Goal: Information Seeking & Learning: Learn about a topic

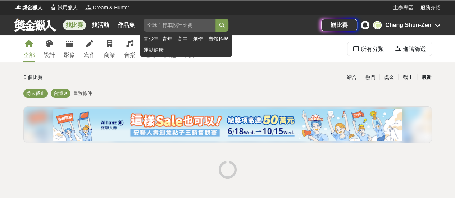
click at [168, 26] on input "search" at bounding box center [179, 25] width 72 height 13
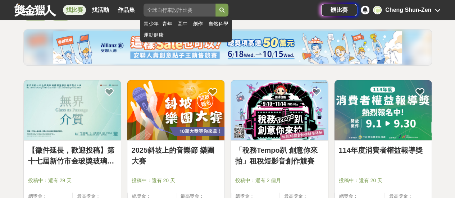
scroll to position [177, 0]
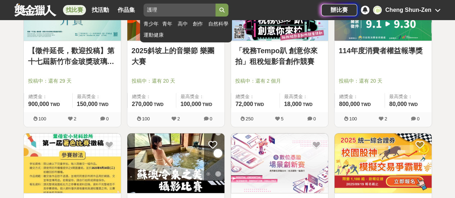
click at [215, 4] on button "submit" at bounding box center [221, 10] width 13 height 13
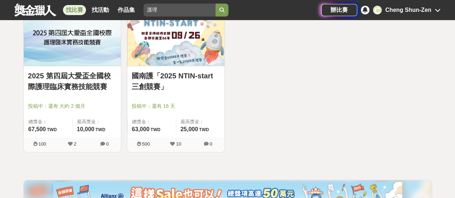
scroll to position [141, 0]
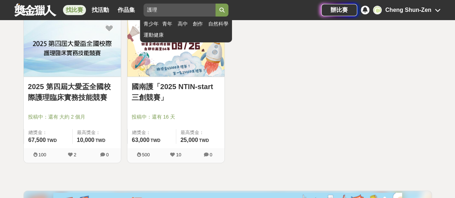
drag, startPoint x: 167, startPoint y: 7, endPoint x: 144, endPoint y: 4, distance: 23.6
click at [144, 4] on div "護理" at bounding box center [179, 10] width 72 height 13
click at [215, 4] on button "submit" at bounding box center [221, 10] width 13 height 13
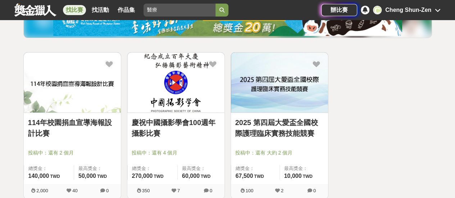
scroll to position [69, 0]
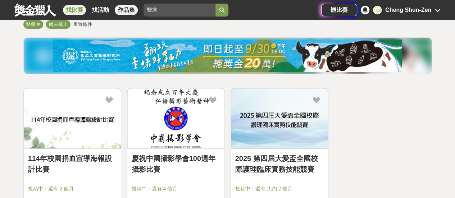
drag, startPoint x: 170, startPoint y: 9, endPoint x: 133, endPoint y: 8, distance: 37.4
click at [133, 8] on div "找比賽 找活動 作品集 醫療 青少年 青年 高中 創作 自然科學 運動健康" at bounding box center [167, 10] width 307 height 20
click at [215, 4] on button "submit" at bounding box center [221, 10] width 13 height 13
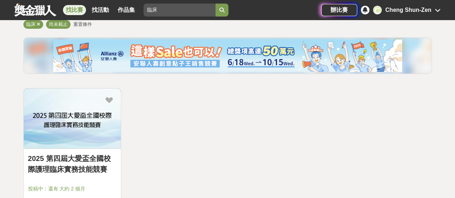
drag, startPoint x: 158, startPoint y: 9, endPoint x: 132, endPoint y: 4, distance: 26.7
click at [132, 4] on div "找比賽 找活動 作品集 臨床 青少年 青年 高中 創作 自然科學 運動健康" at bounding box center [167, 10] width 307 height 20
click at [215, 4] on button "submit" at bounding box center [221, 10] width 13 height 13
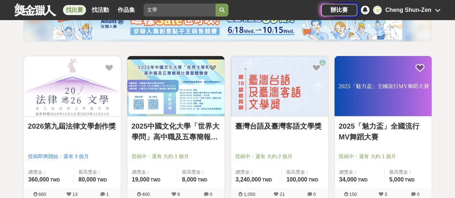
scroll to position [105, 0]
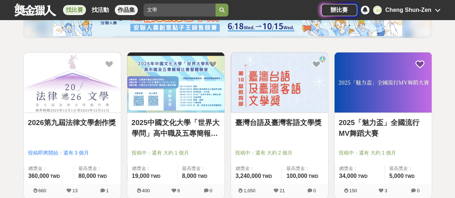
drag, startPoint x: 160, startPoint y: 14, endPoint x: 131, endPoint y: 11, distance: 30.1
click at [131, 11] on div "找比賽 找活動 作品集 文學 青少年 青年 高中 創作 自然科學 運動健康" at bounding box center [167, 10] width 307 height 20
type input "辯論"
click at [215, 4] on button "submit" at bounding box center [221, 10] width 13 height 13
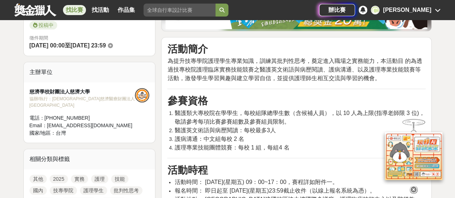
scroll to position [216, 0]
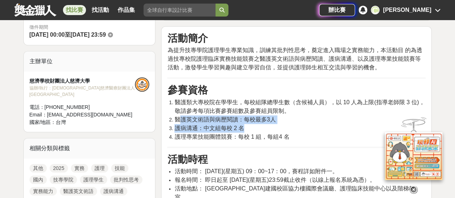
drag, startPoint x: 182, startPoint y: 120, endPoint x: 278, endPoint y: 123, distance: 95.7
click at [278, 123] on ol "醫護類大專校院在學學生，每校組隊總學生數（含候補人員），以 10 人為上限(指導老師限 3 位)，敬請參考每項比賽參賽組數及參賽組員限制。 醫護英文術語與病歷…" at bounding box center [296, 119] width 258 height 43
click at [278, 124] on li "護病溝通：中文組每校 2 名" at bounding box center [299, 128] width 251 height 9
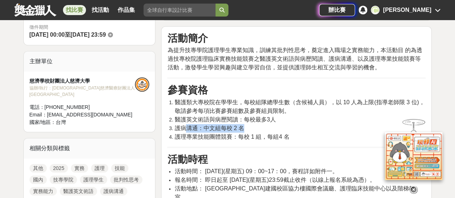
drag, startPoint x: 268, startPoint y: 126, endPoint x: 188, endPoint y: 126, distance: 79.5
click at [188, 126] on li "護病溝通：中文組每校 2 名" at bounding box center [299, 128] width 251 height 9
click at [188, 126] on span "護病溝通：中文組每校 2 名" at bounding box center [209, 128] width 70 height 6
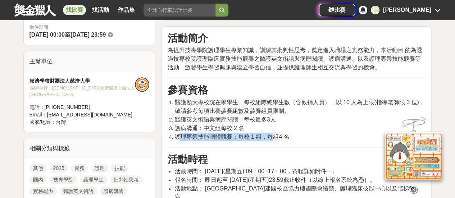
drag, startPoint x: 179, startPoint y: 134, endPoint x: 272, endPoint y: 135, distance: 92.4
click at [272, 135] on span "護理專業技能團體競賽：每校 1 組，每組4 名" at bounding box center [231, 137] width 115 height 6
click at [281, 137] on span "護理專業技能團體競賽：每校 1 組，每組4 名" at bounding box center [231, 137] width 115 height 6
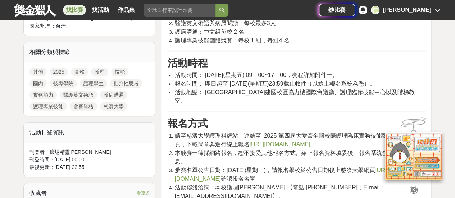
scroll to position [324, 0]
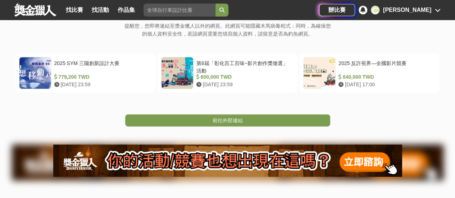
scroll to position [144, 0]
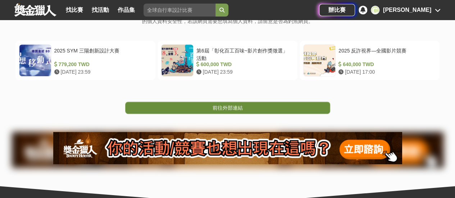
click at [249, 111] on link "前往外部連結" at bounding box center [227, 108] width 205 height 12
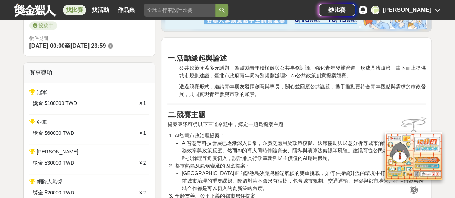
scroll to position [216, 0]
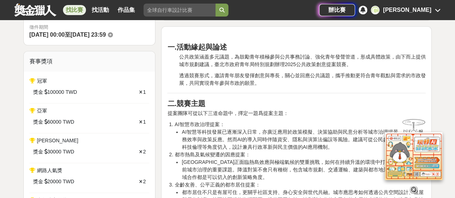
click at [201, 115] on p "提案團隊可從以下三道命題中，擇定一題爲提案主題：" at bounding box center [296, 114] width 258 height 8
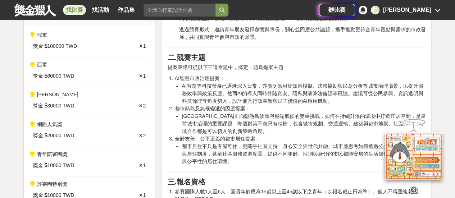
scroll to position [324, 0]
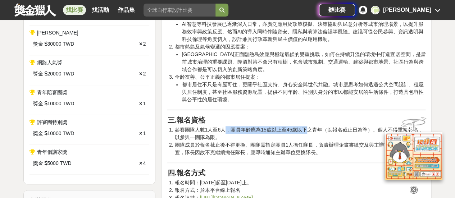
drag, startPoint x: 223, startPoint y: 129, endPoint x: 308, endPoint y: 127, distance: 84.9
click at [308, 127] on li "參賽團隊人數1人至6人，團員年齡應為15歲以上至45歲以下之青年（以報名截止日為準）。個人不得重複報名，以參與一團隊為限。" at bounding box center [299, 133] width 251 height 15
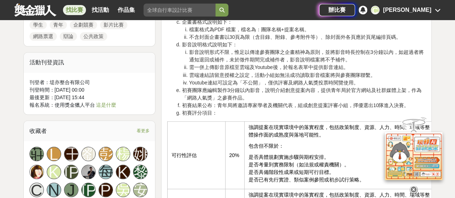
scroll to position [575, 0]
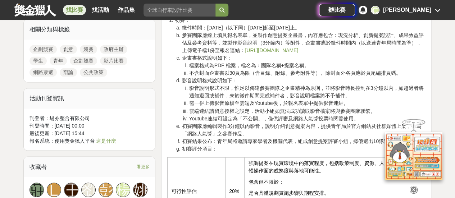
click at [41, 49] on link "企劃競賽" at bounding box center [42, 49] width 27 height 9
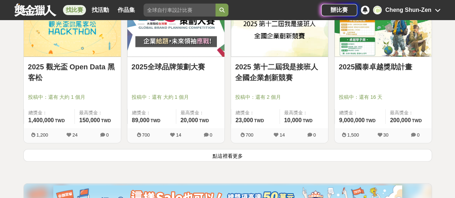
scroll to position [935, 0]
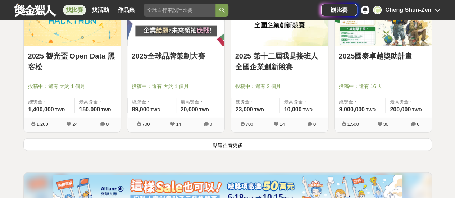
click at [232, 141] on button "點這裡看更多" at bounding box center [227, 144] width 409 height 13
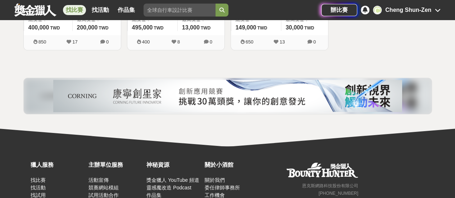
scroll to position [1654, 0]
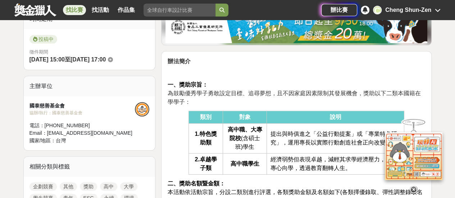
scroll to position [216, 0]
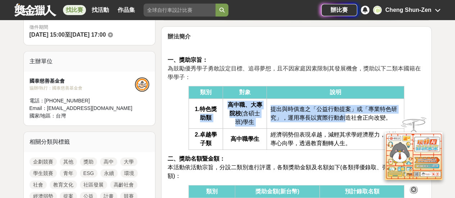
drag, startPoint x: 218, startPoint y: 104, endPoint x: 341, endPoint y: 119, distance: 123.8
click at [341, 119] on tr "1.特色獎助類 高中職、大專院校 (含碩士班)學生 提出與時俱進之「公益行動提案」或「專業特色研究」，運用專長以實際行動創造社會正向改變。" at bounding box center [296, 114] width 215 height 30
click at [341, 119] on span "提出與時俱進之「公益行動提案」或「專業特色研究」，運用專長以實際行動創造社會正向改變。" at bounding box center [333, 113] width 127 height 15
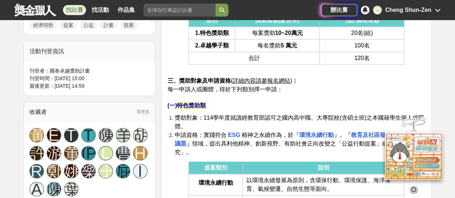
scroll to position [396, 0]
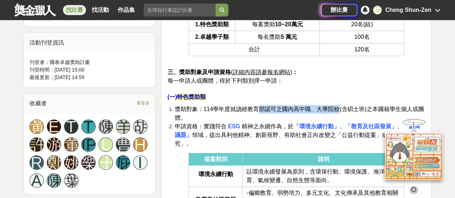
drag, startPoint x: 258, startPoint y: 111, endPoint x: 338, endPoint y: 108, distance: 80.3
click at [338, 108] on span "獎助對象：114學年度就讀經教育部認可之國內高中職、大專院校(含碩士班)之本國籍學生個人或團體。" at bounding box center [298, 113] width 249 height 15
click at [312, 96] on p "三、獎助對象及申請資格 ( 詳細內容請參報名網站 ) ： 每一申請人或團體，得於下列類別擇一申請： (一) 特色獎助類" at bounding box center [296, 80] width 258 height 41
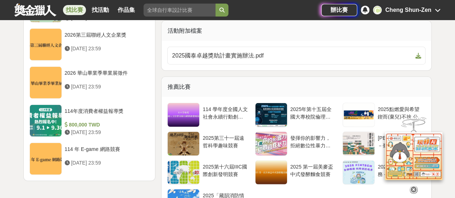
scroll to position [899, 0]
